Goal: Entertainment & Leisure: Consume media (video, audio)

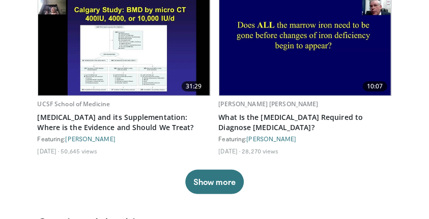
scroll to position [68, 0]
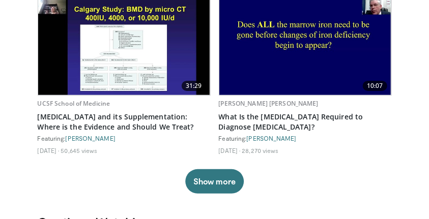
click at [106, 56] on img at bounding box center [124, 46] width 172 height 97
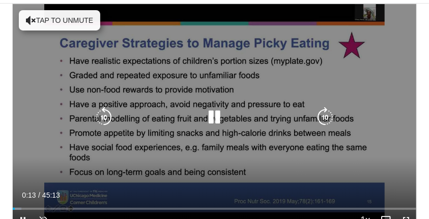
scroll to position [11, 0]
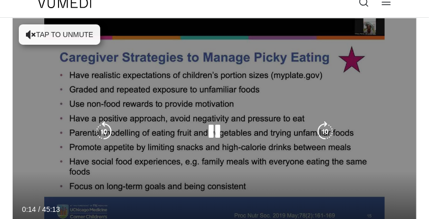
click at [57, 36] on button "Tap to unmute" at bounding box center [59, 34] width 81 height 20
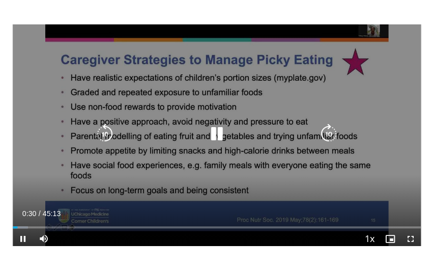
scroll to position [34, 0]
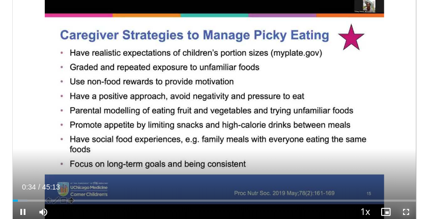
click at [407, 211] on span "Video Player" at bounding box center [406, 212] width 20 height 20
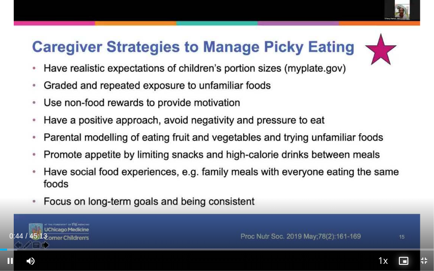
click at [403, 219] on span "Video Player" at bounding box center [403, 261] width 20 height 20
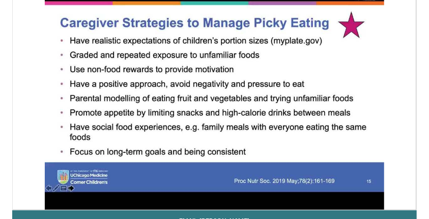
scroll to position [43, 0]
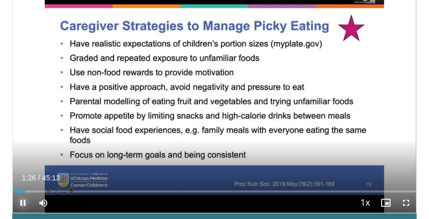
click at [24, 201] on span "Video Player" at bounding box center [23, 203] width 20 height 20
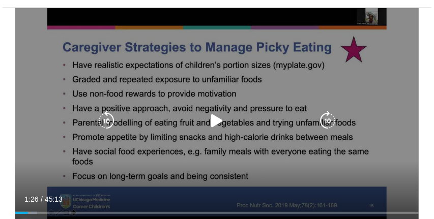
scroll to position [0, 0]
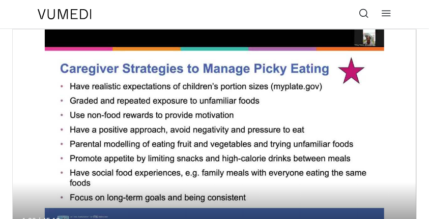
click at [386, 14] on icon at bounding box center [386, 13] width 10 height 10
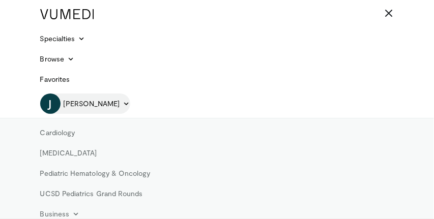
click at [85, 102] on span "[PERSON_NAME]" at bounding box center [92, 104] width 56 height 10
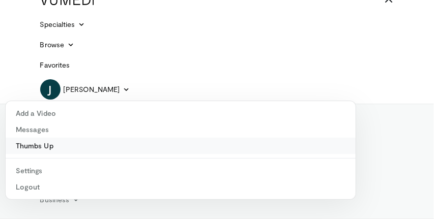
scroll to position [16, 0]
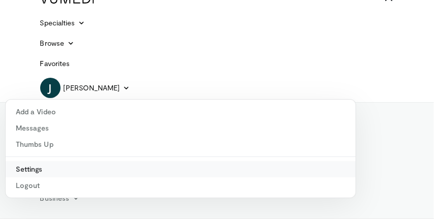
click at [36, 168] on link "Settings" at bounding box center [181, 169] width 350 height 16
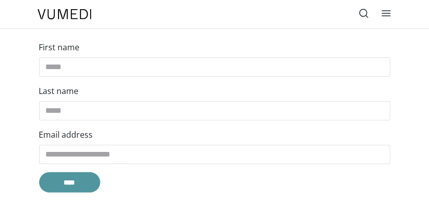
click at [67, 181] on input "****" at bounding box center [69, 182] width 61 height 20
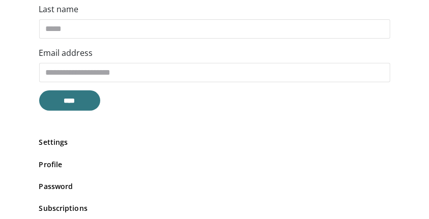
scroll to position [158, 0]
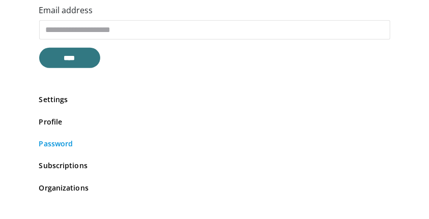
click at [54, 143] on link "Password" at bounding box center [214, 143] width 351 height 11
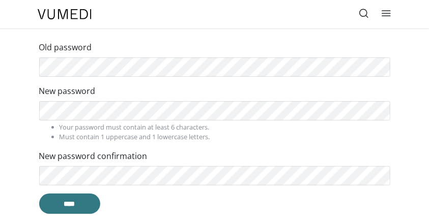
click at [39, 77] on nordpass-icon at bounding box center [39, 77] width 0 height 0
click at [39, 150] on nordpass-icon at bounding box center [39, 150] width 0 height 0
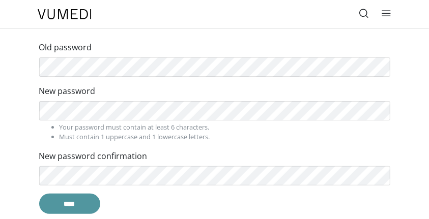
click at [71, 202] on input "****" at bounding box center [69, 204] width 61 height 20
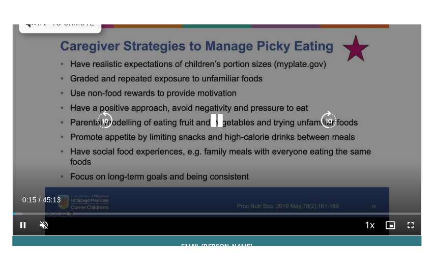
scroll to position [56, 0]
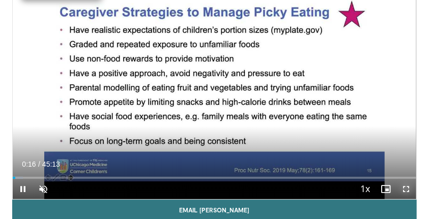
click at [406, 189] on span "Video Player" at bounding box center [406, 189] width 20 height 20
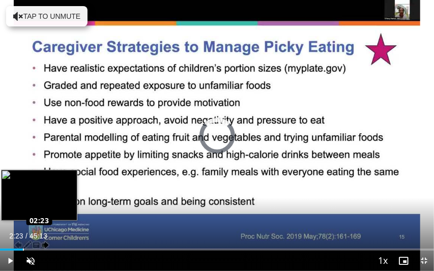
click at [22, 219] on div "Loaded : 2.58% 02:23 02:23" at bounding box center [217, 250] width 434 height 2
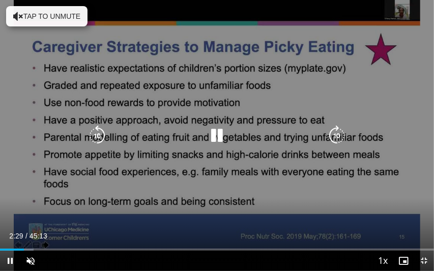
click at [48, 18] on button "Tap to unmute" at bounding box center [46, 16] width 81 height 20
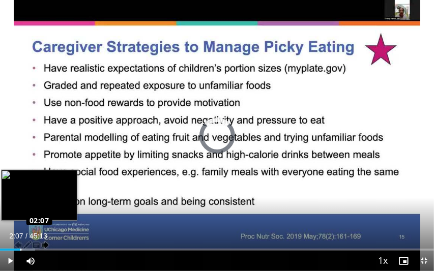
click at [20, 219] on div "Loaded : 8.04% 02:10 02:07" at bounding box center [217, 250] width 434 height 2
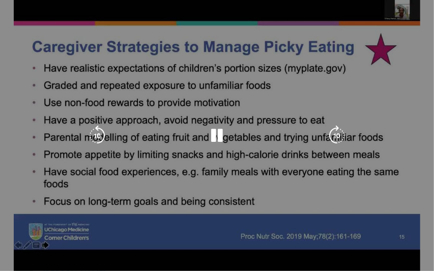
click at [17, 219] on div "10 seconds Tap to unmute" at bounding box center [217, 135] width 434 height 271
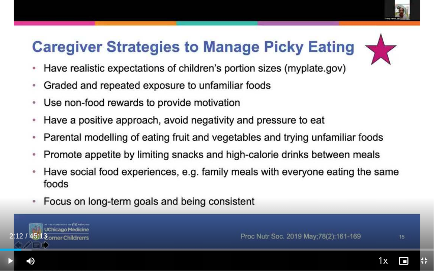
click at [11, 219] on span "Video Player" at bounding box center [10, 261] width 20 height 20
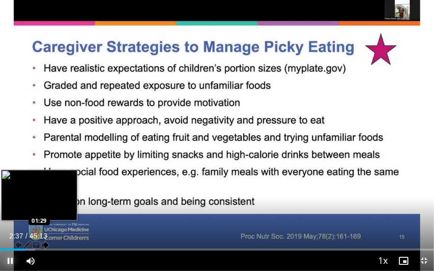
click at [14, 219] on div "Loaded : 8.04% 02:37 01:29" at bounding box center [217, 250] width 434 height 2
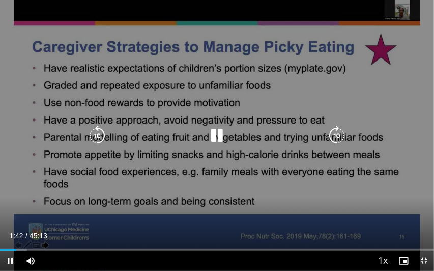
click at [217, 133] on icon "Video Player" at bounding box center [216, 136] width 20 height 20
